Goal: Information Seeking & Learning: Learn about a topic

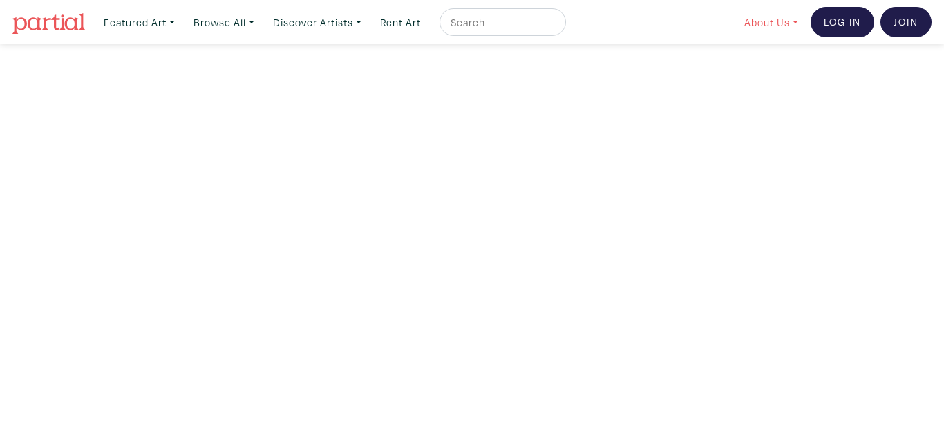
click at [785, 17] on link "About Us" at bounding box center [771, 22] width 66 height 28
click at [764, 57] on link "About Us" at bounding box center [807, 63] width 113 height 12
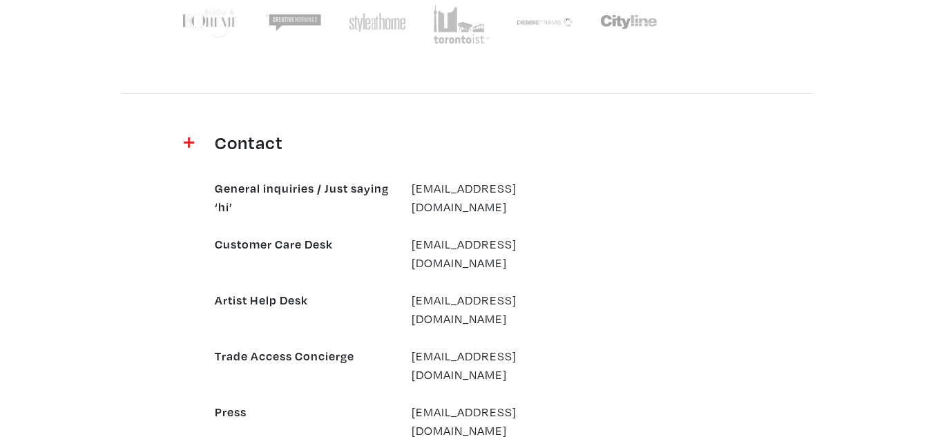
scroll to position [1382, 0]
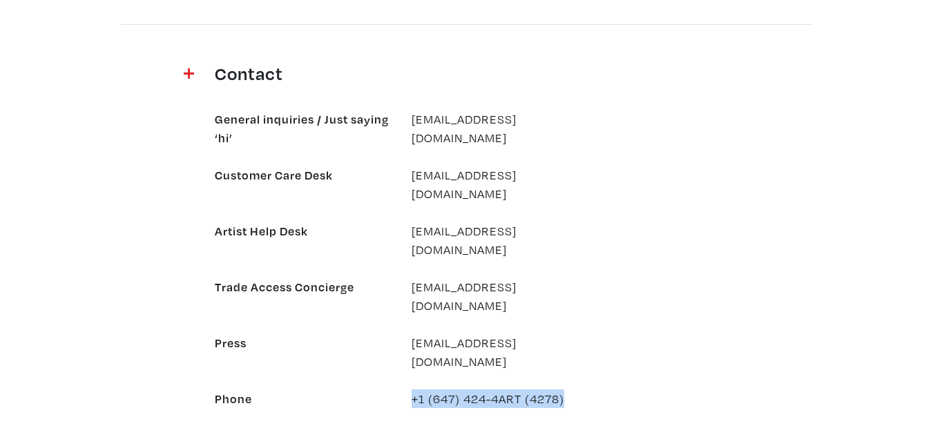
drag, startPoint x: 572, startPoint y: 325, endPoint x: 421, endPoint y: 320, distance: 151.4
click at [418, 390] on div "+1 (647) 424-4ART (4278)" at bounding box center [499, 399] width 197 height 19
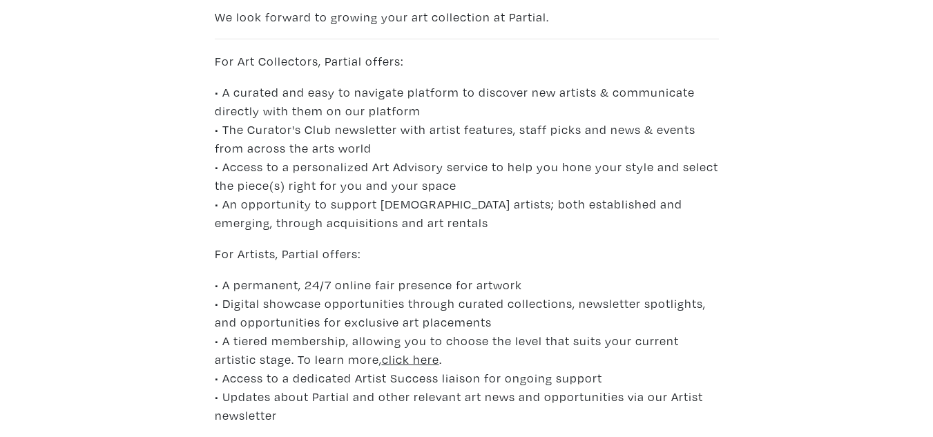
scroll to position [0, 0]
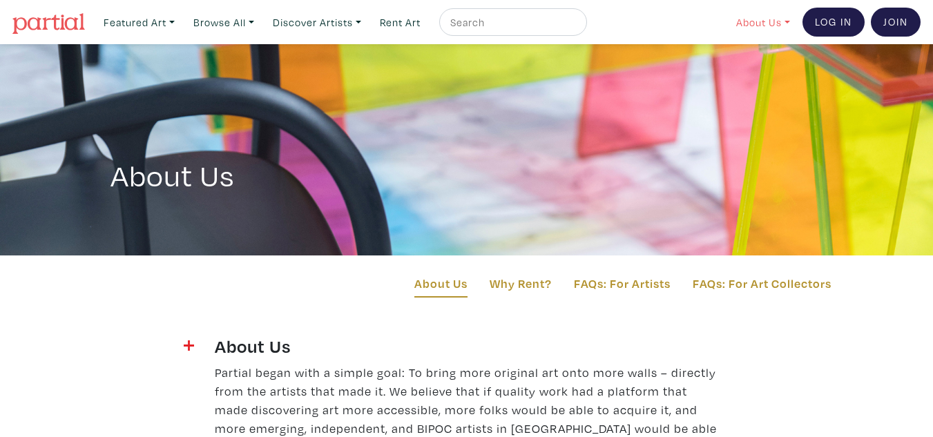
click at [761, 15] on link "About Us" at bounding box center [763, 22] width 66 height 28
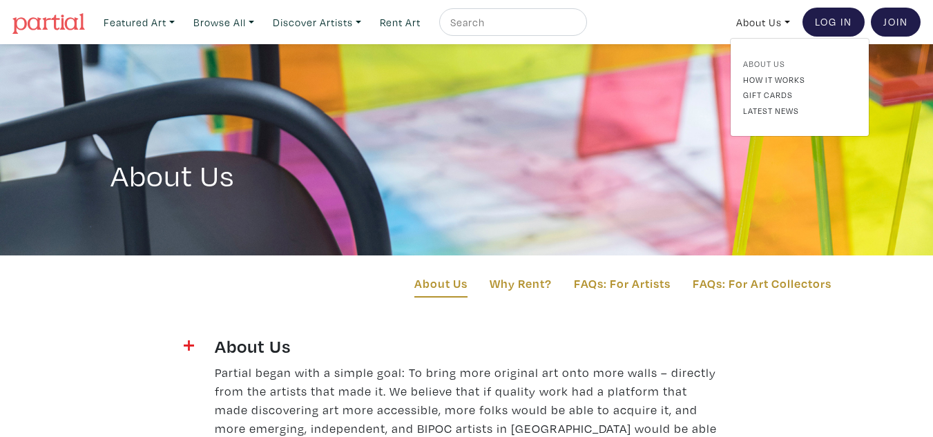
click at [757, 59] on link "About Us" at bounding box center [799, 63] width 113 height 12
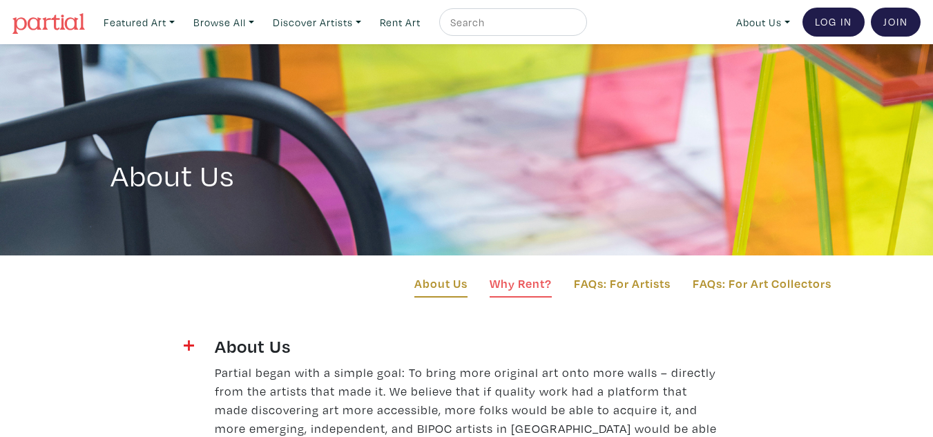
click at [508, 284] on link "Why Rent?" at bounding box center [521, 285] width 62 height 23
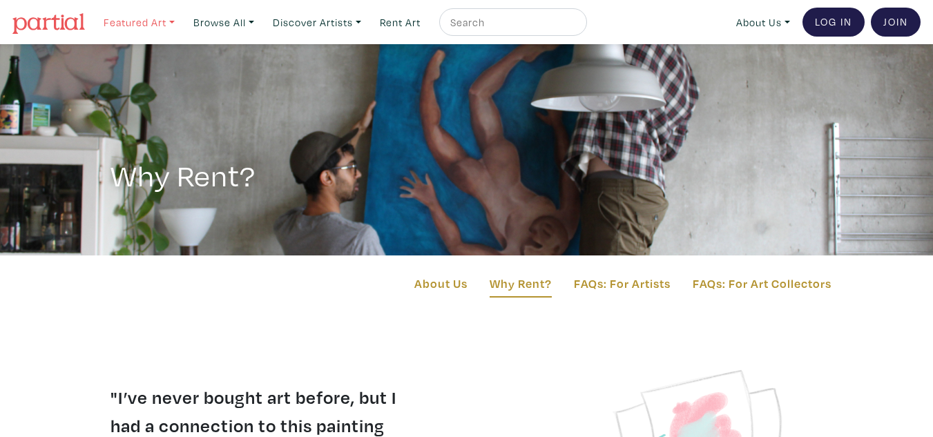
click at [149, 24] on link "Featured Art" at bounding box center [139, 22] width 84 height 28
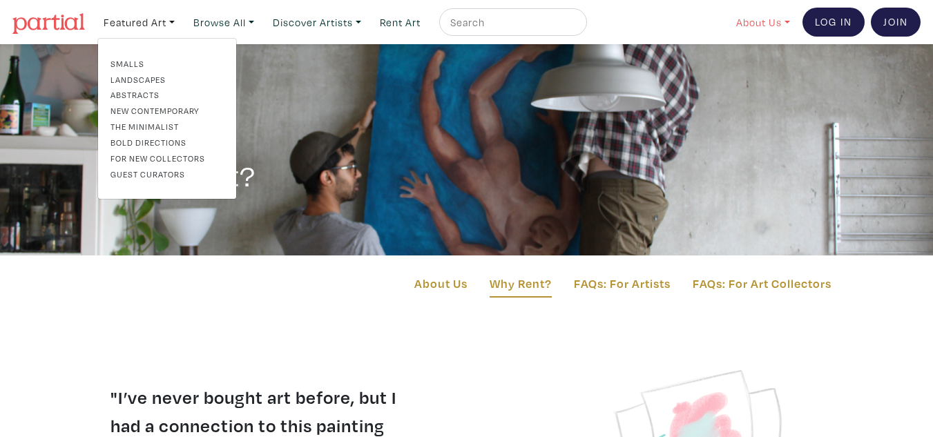
click at [749, 14] on link "About Us" at bounding box center [763, 22] width 66 height 28
